Goal: Information Seeking & Learning: Find specific fact

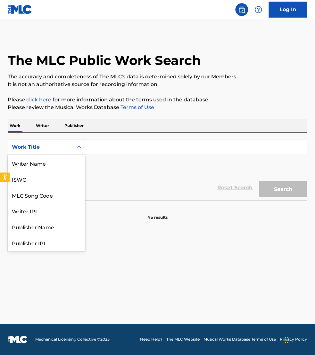
click at [45, 151] on div "Work Title" at bounding box center [40, 147] width 65 height 12
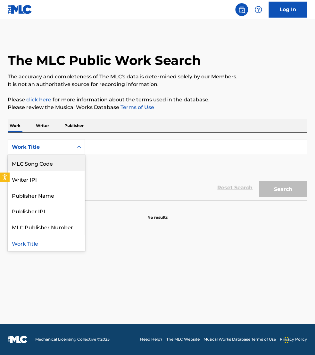
click at [78, 156] on div "MLC Song Code" at bounding box center [46, 163] width 77 height 16
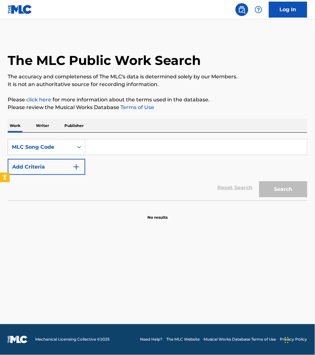
click at [107, 145] on input "Search Form" at bounding box center [196, 147] width 222 height 15
paste input "CL1HB9"
type input "CL1HB9"
click at [259, 182] on button "Search" at bounding box center [283, 190] width 48 height 16
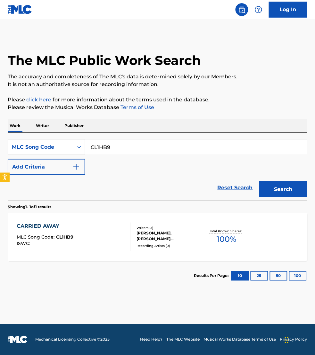
click at [104, 254] on div "CARRIED AWAY MLC Song Code : CL1HB9 ISWC : Writers ( 3 ) [PERSON_NAME], [PERSON…" at bounding box center [157, 237] width 299 height 48
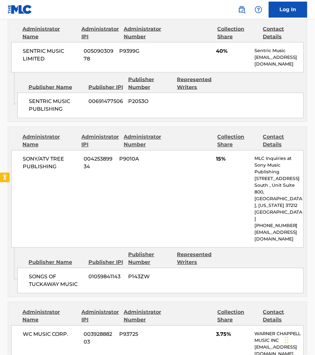
scroll to position [530, 0]
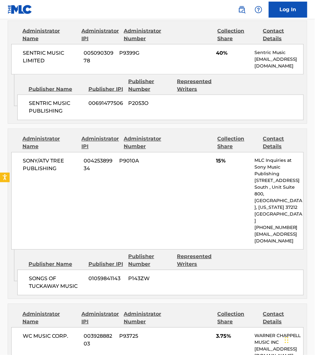
click at [283, 78] on div "Publisher Name Publisher IPI Publisher Number Represented Writers" at bounding box center [160, 85] width 286 height 15
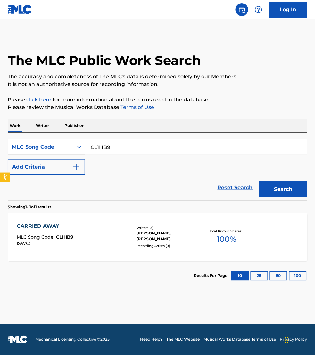
click at [116, 143] on input "CL1HB9" at bounding box center [196, 147] width 222 height 15
paste input "S82S4Y"
type input "S82S4Y"
click at [259, 182] on button "Search" at bounding box center [283, 190] width 48 height 16
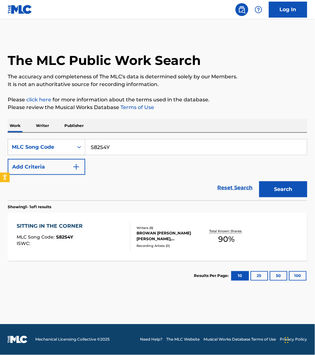
click at [108, 222] on div "SITTING IN THE CORNER MLC Song Code : S82S4Y ISWC : Writers ( 8 ) [PERSON_NAME]…" at bounding box center [157, 237] width 299 height 48
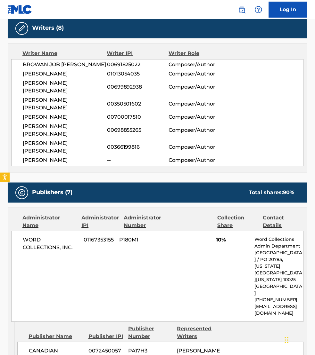
scroll to position [192, 0]
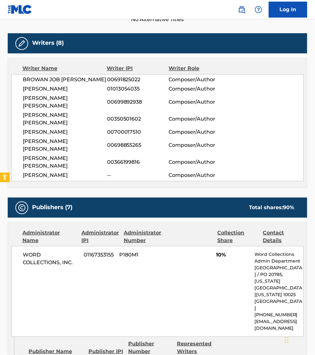
click at [52, 172] on span "[PERSON_NAME]" at bounding box center [65, 176] width 84 height 8
click at [52, 155] on span "[PERSON_NAME] [PERSON_NAME]" at bounding box center [65, 162] width 84 height 15
click at [53, 138] on span "[PERSON_NAME] [PERSON_NAME]" at bounding box center [65, 145] width 84 height 15
click at [53, 129] on span "[PERSON_NAME]" at bounding box center [65, 133] width 84 height 8
click at [53, 112] on span "[PERSON_NAME] [PERSON_NAME]" at bounding box center [65, 119] width 84 height 15
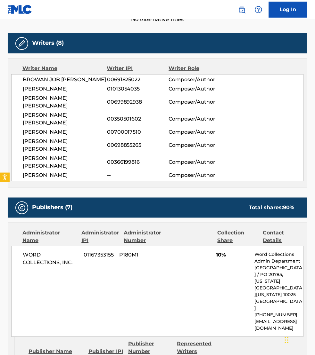
click at [53, 98] on span "[PERSON_NAME] [PERSON_NAME]" at bounding box center [65, 102] width 84 height 15
click at [53, 89] on span "[PERSON_NAME]" at bounding box center [65, 89] width 84 height 8
click at [68, 80] on span "BROWAN JOB [PERSON_NAME]" at bounding box center [65, 80] width 84 height 8
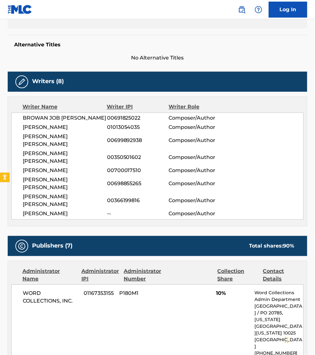
scroll to position [152, 0]
